Goal: Task Accomplishment & Management: Manage account settings

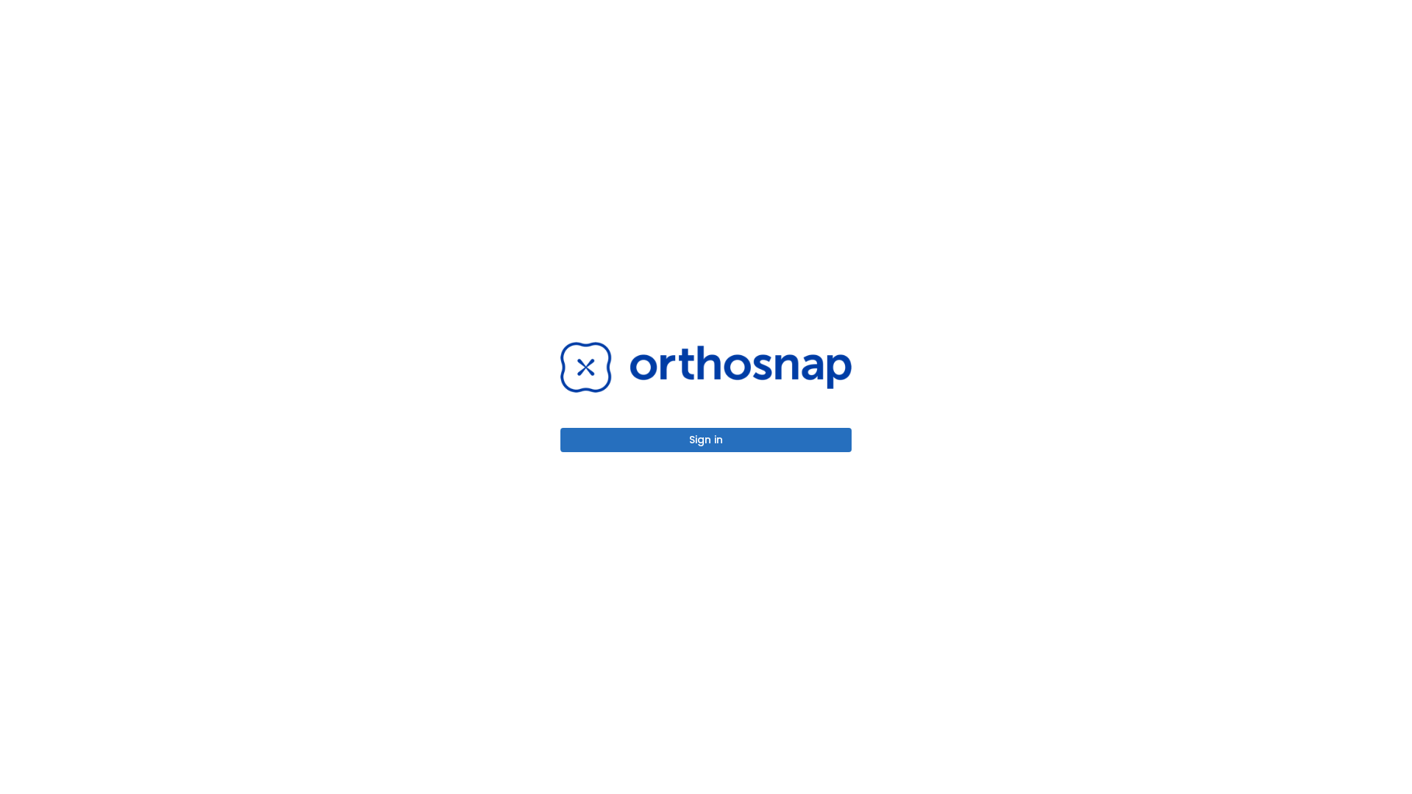
click at [706, 440] on button "Sign in" at bounding box center [705, 440] width 291 height 24
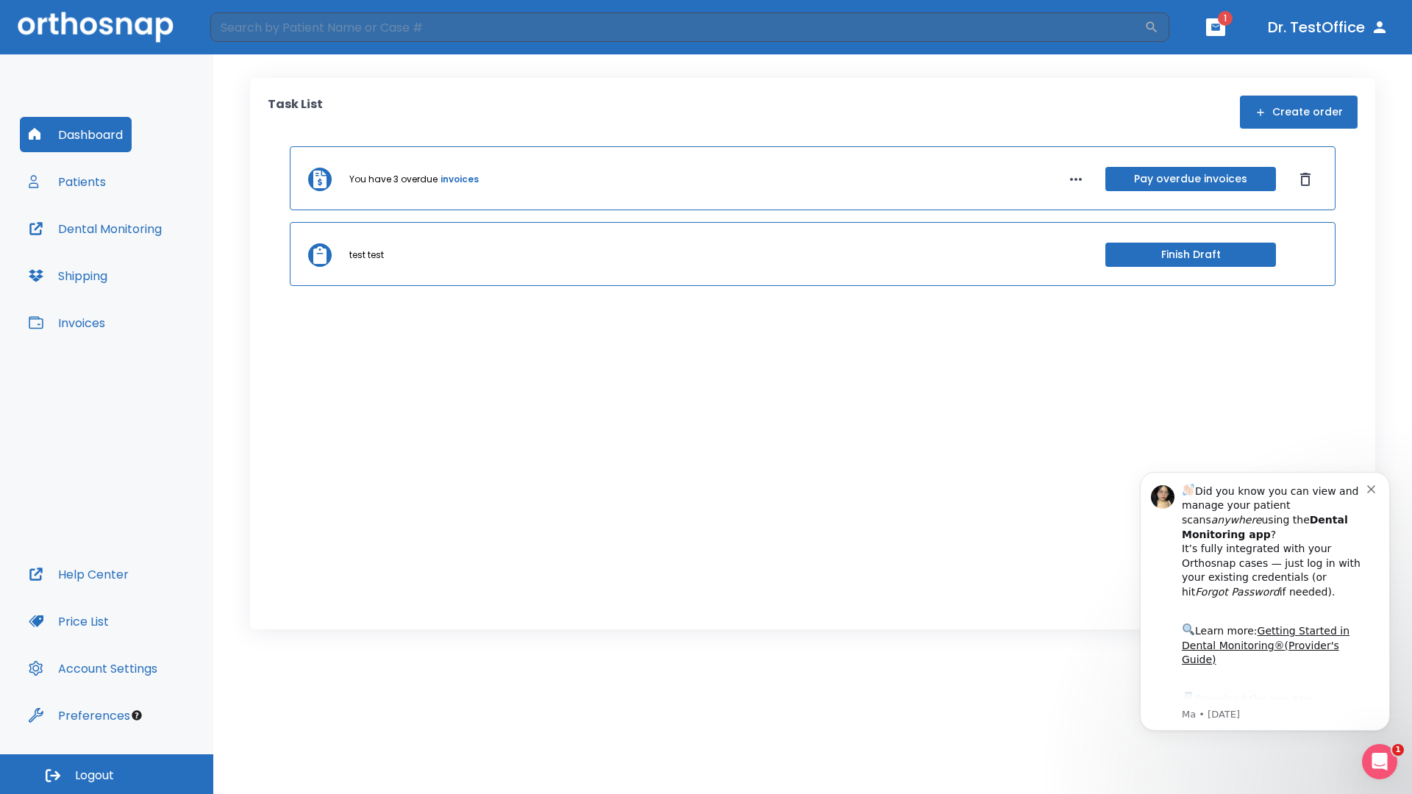
click at [107, 775] on span "Logout" at bounding box center [94, 776] width 39 height 16
